Goal: Information Seeking & Learning: Find specific fact

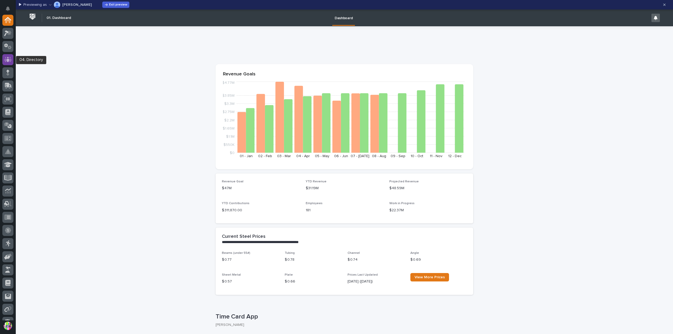
click at [11, 59] on icon at bounding box center [8, 59] width 8 height 5
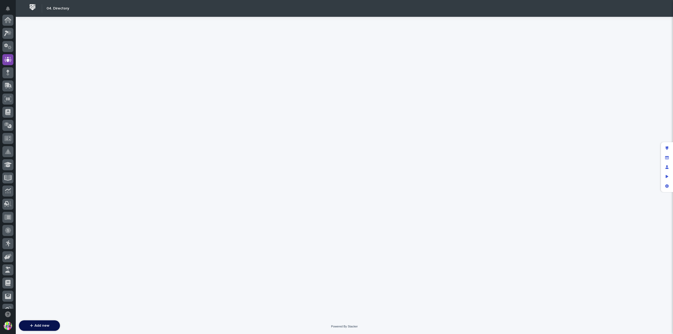
scroll to position [39, 0]
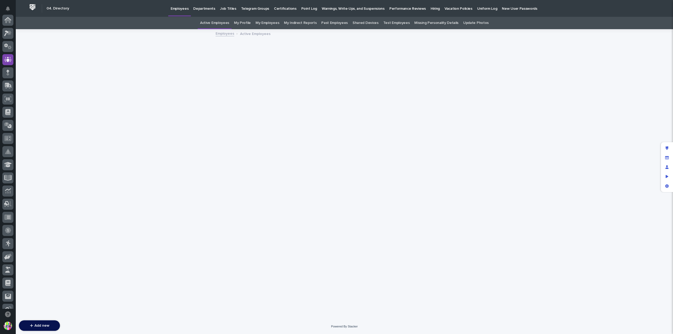
scroll to position [39, 0]
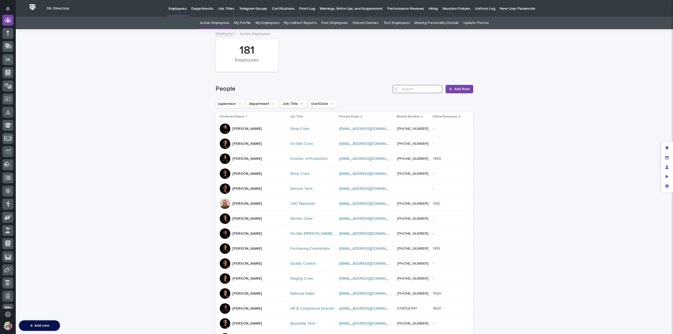
click at [421, 90] on input "Search" at bounding box center [418, 89] width 50 height 8
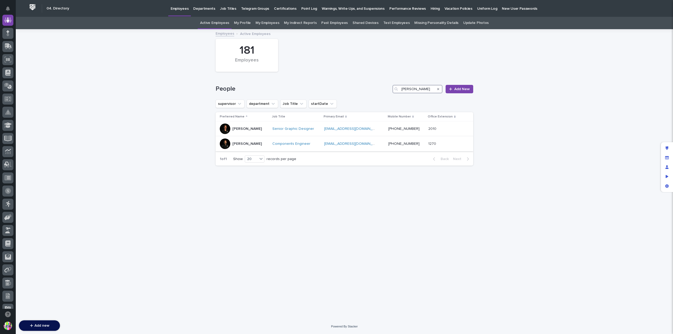
type input "[PERSON_NAME]"
click at [245, 143] on p "[PERSON_NAME]" at bounding box center [247, 144] width 29 height 4
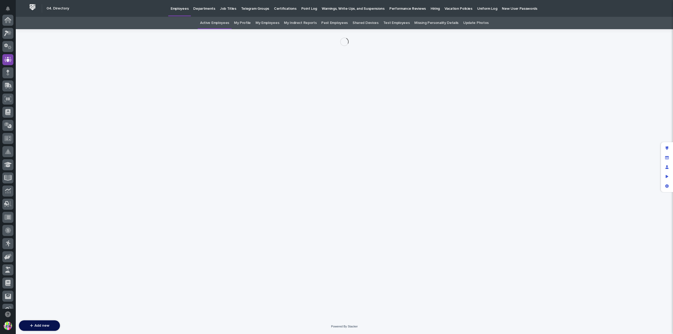
scroll to position [39, 0]
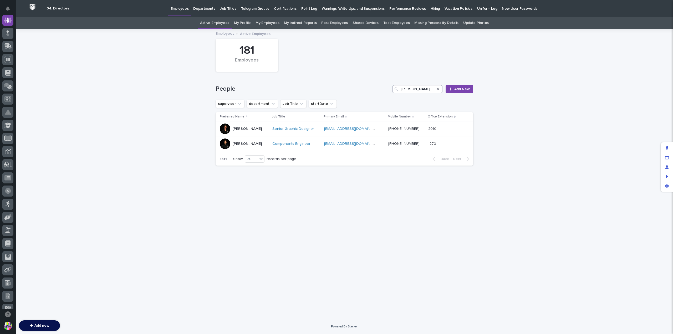
drag, startPoint x: 415, startPoint y: 89, endPoint x: 367, endPoint y: 90, distance: 48.4
click at [367, 90] on div "People [PERSON_NAME] New" at bounding box center [345, 89] width 258 height 8
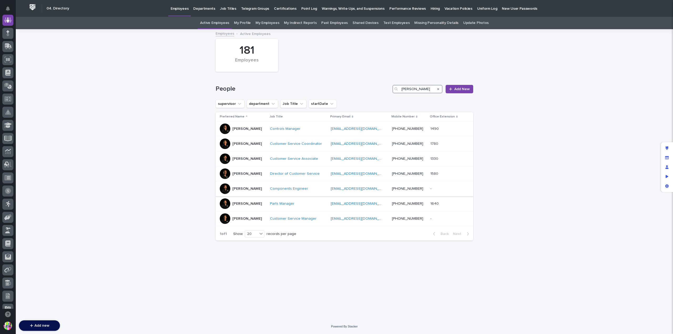
type input "[PERSON_NAME]"
click at [247, 188] on p "[PERSON_NAME]" at bounding box center [247, 189] width 29 height 4
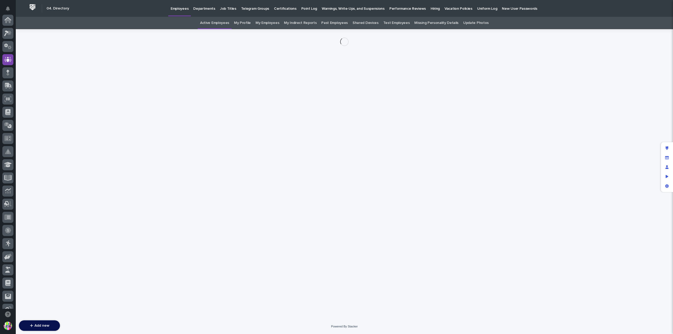
scroll to position [39, 0]
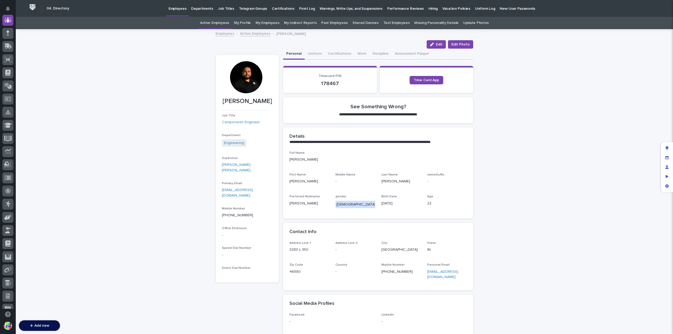
drag, startPoint x: 428, startPoint y: 205, endPoint x: 421, endPoint y: 204, distance: 7.1
click at [421, 204] on div "Full Name [PERSON_NAME] First Name [PERSON_NAME] Middle Name - Last Name [PERSO…" at bounding box center [379, 182] width 178 height 62
click at [427, 203] on p "22" at bounding box center [447, 204] width 40 height 6
click at [427, 201] on p "22" at bounding box center [447, 204] width 40 height 6
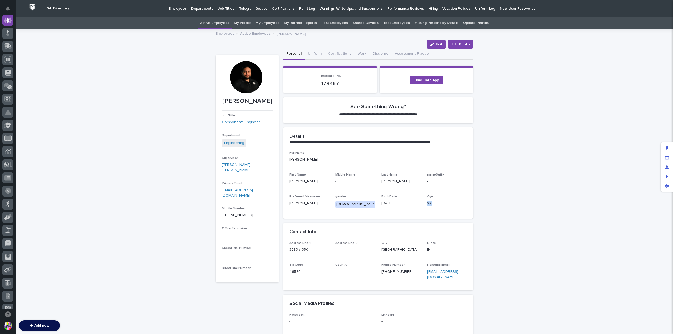
click at [427, 201] on p "22" at bounding box center [447, 204] width 40 height 6
click at [244, 85] on div at bounding box center [246, 77] width 32 height 32
drag, startPoint x: 244, startPoint y: 85, endPoint x: 231, endPoint y: 85, distance: 12.6
click at [231, 85] on div at bounding box center [246, 77] width 32 height 32
click at [456, 44] on span "Edit Photo" at bounding box center [461, 44] width 18 height 5
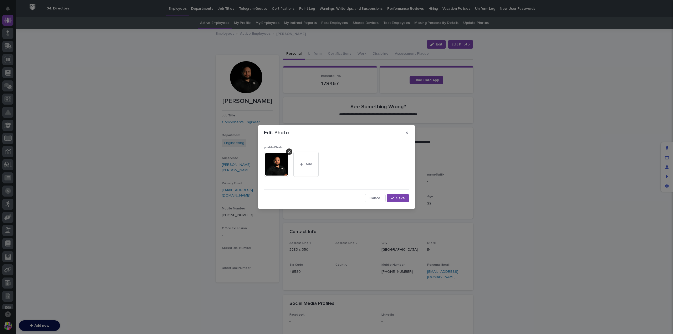
click at [277, 161] on img at bounding box center [276, 164] width 25 height 25
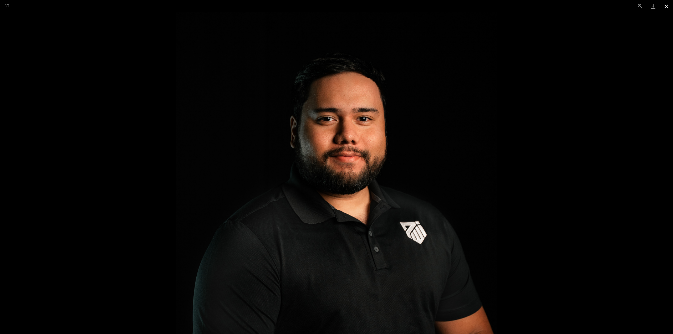
click at [668, 8] on button "Close gallery" at bounding box center [666, 6] width 13 height 12
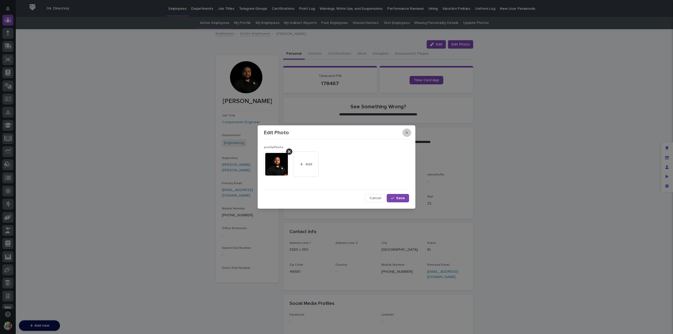
click at [407, 133] on icon "button" at bounding box center [407, 133] width 2 height 2
